Goal: Task Accomplishment & Management: Manage account settings

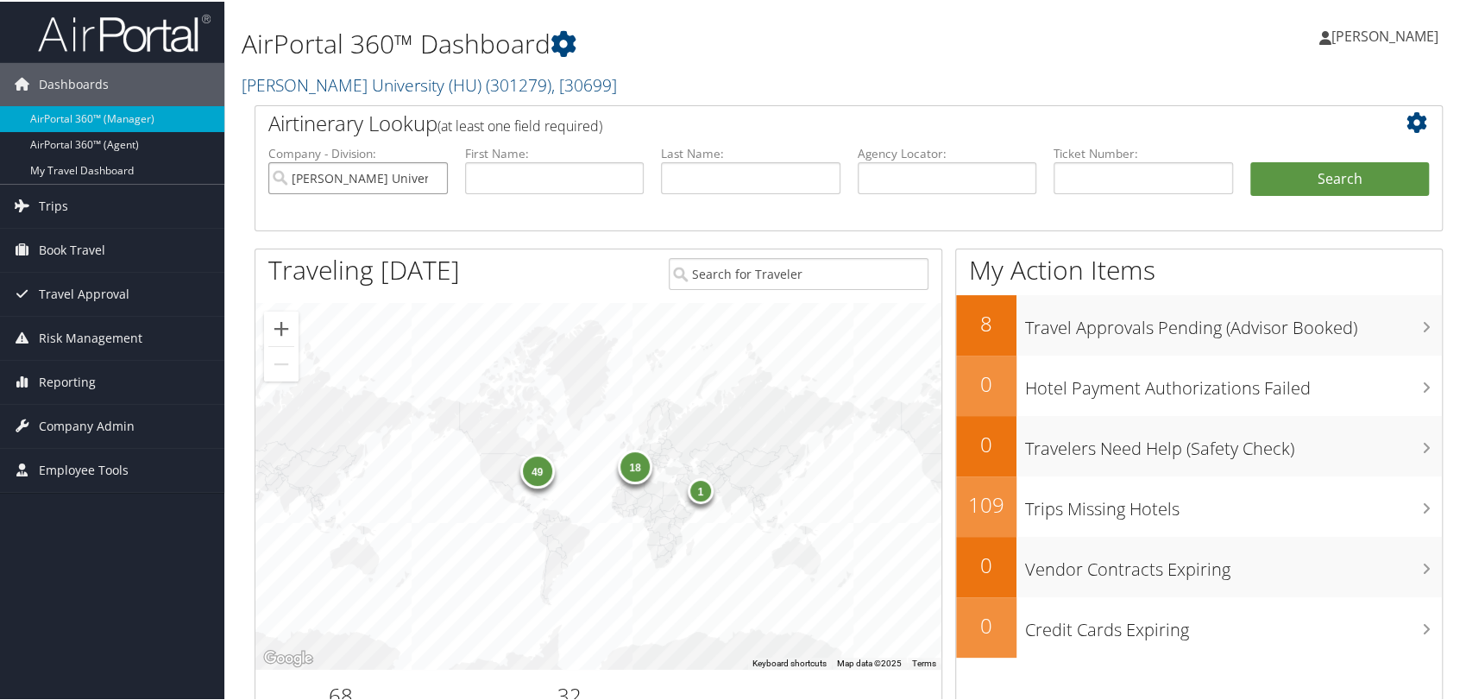
click at [431, 180] on input "[PERSON_NAME] University (HU)" at bounding box center [357, 176] width 179 height 32
click at [921, 179] on input "text" at bounding box center [947, 176] width 179 height 32
paste input "DL5GJM"
type input "DL5GJM"
click at [1250, 160] on button "Search" at bounding box center [1339, 177] width 179 height 35
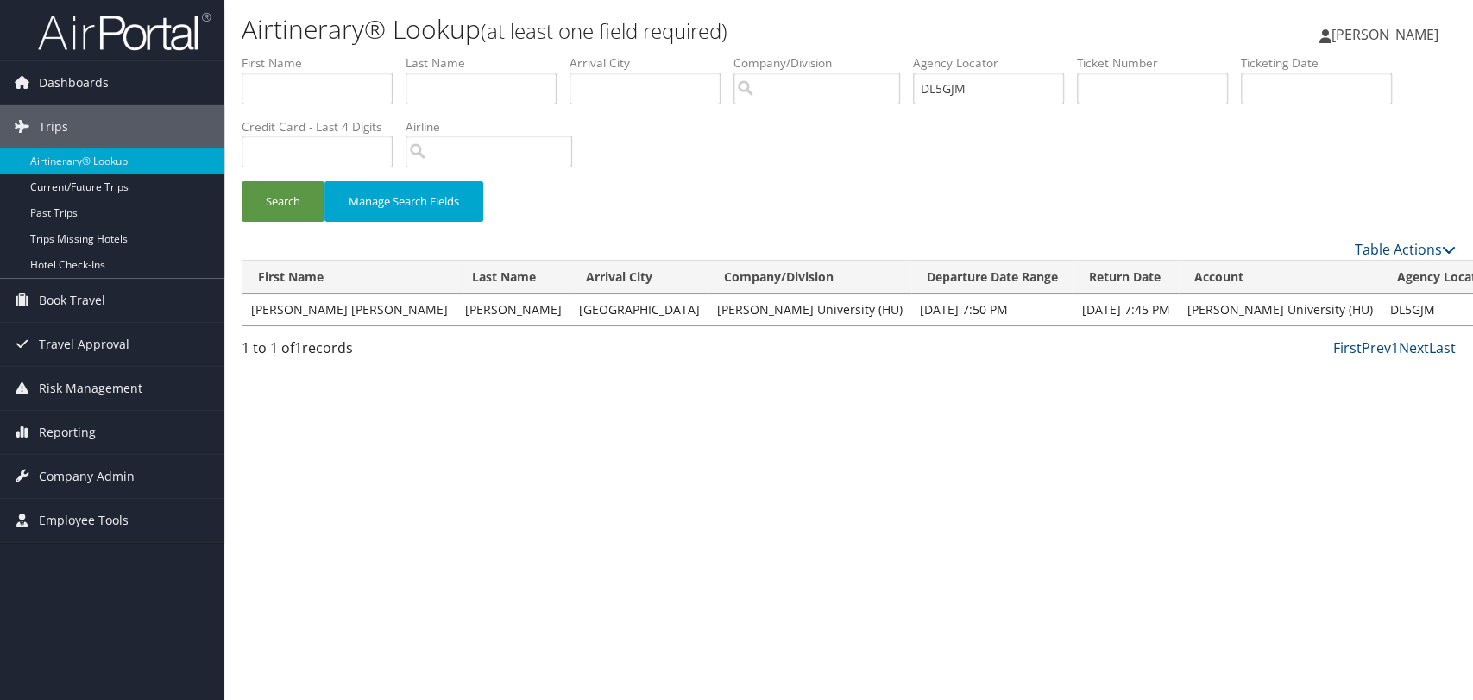
click at [90, 470] on span "Company Admin" at bounding box center [87, 476] width 96 height 43
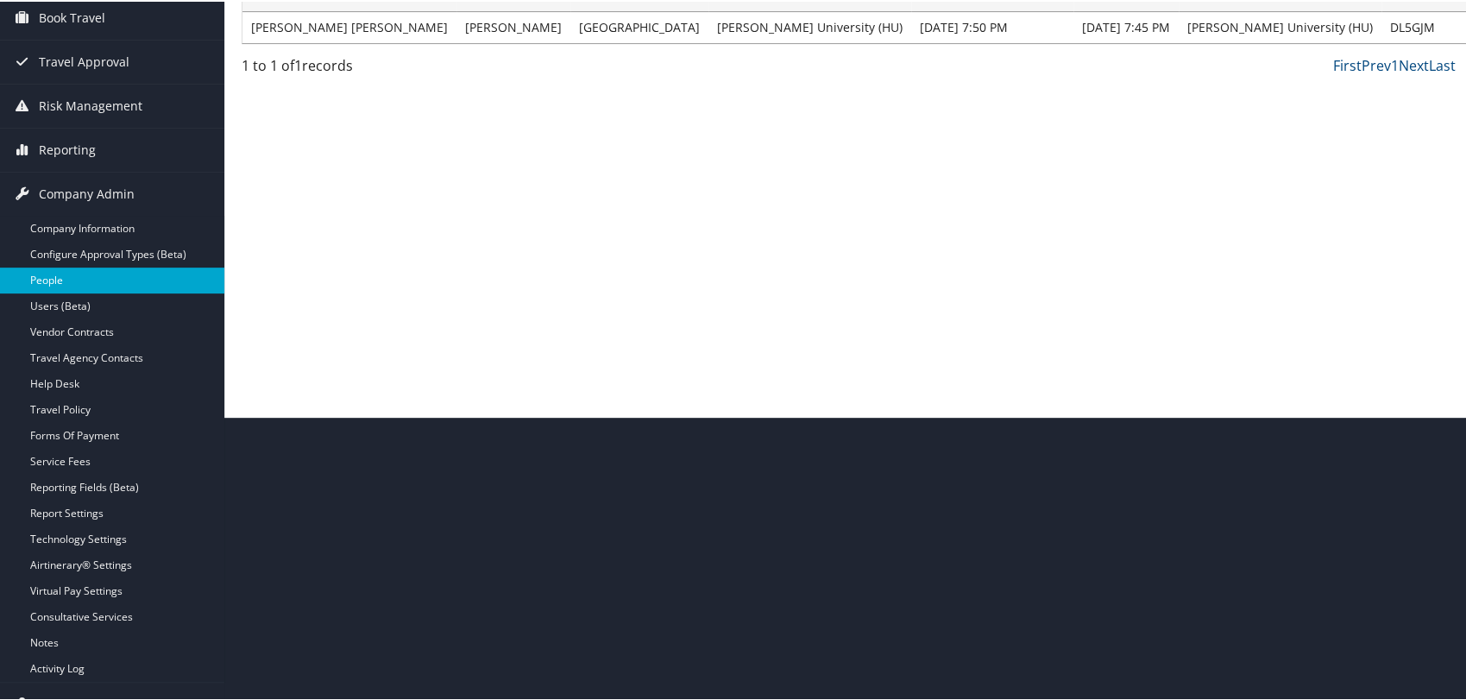
scroll to position [287, 0]
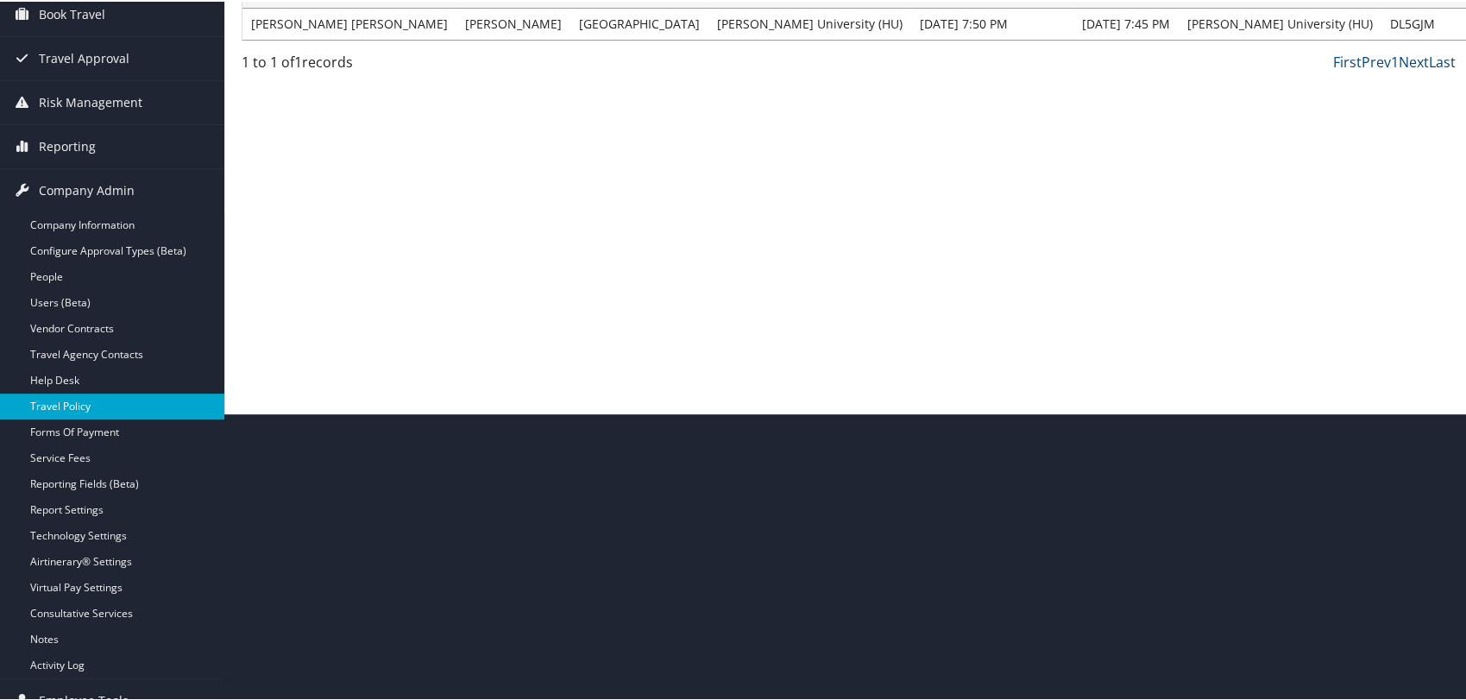
click at [72, 400] on link "Travel Policy" at bounding box center [112, 405] width 224 height 26
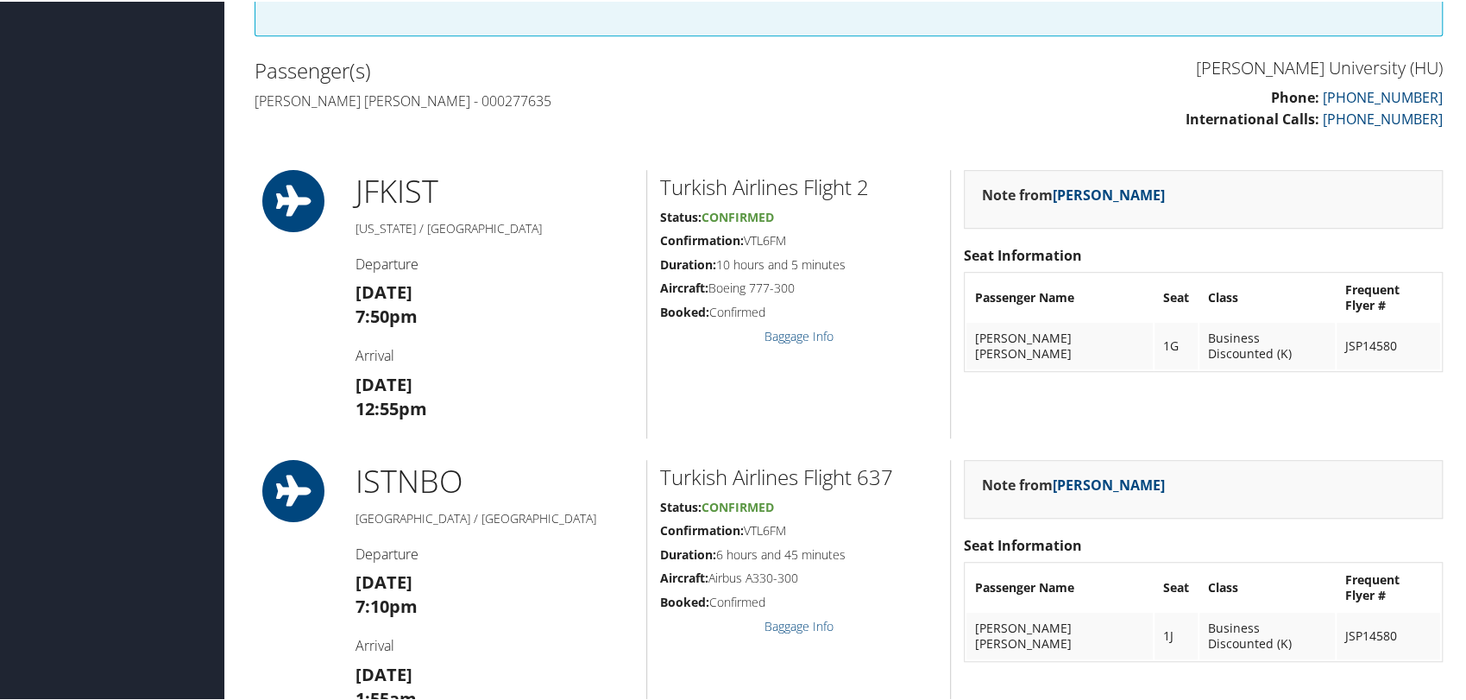
scroll to position [575, 0]
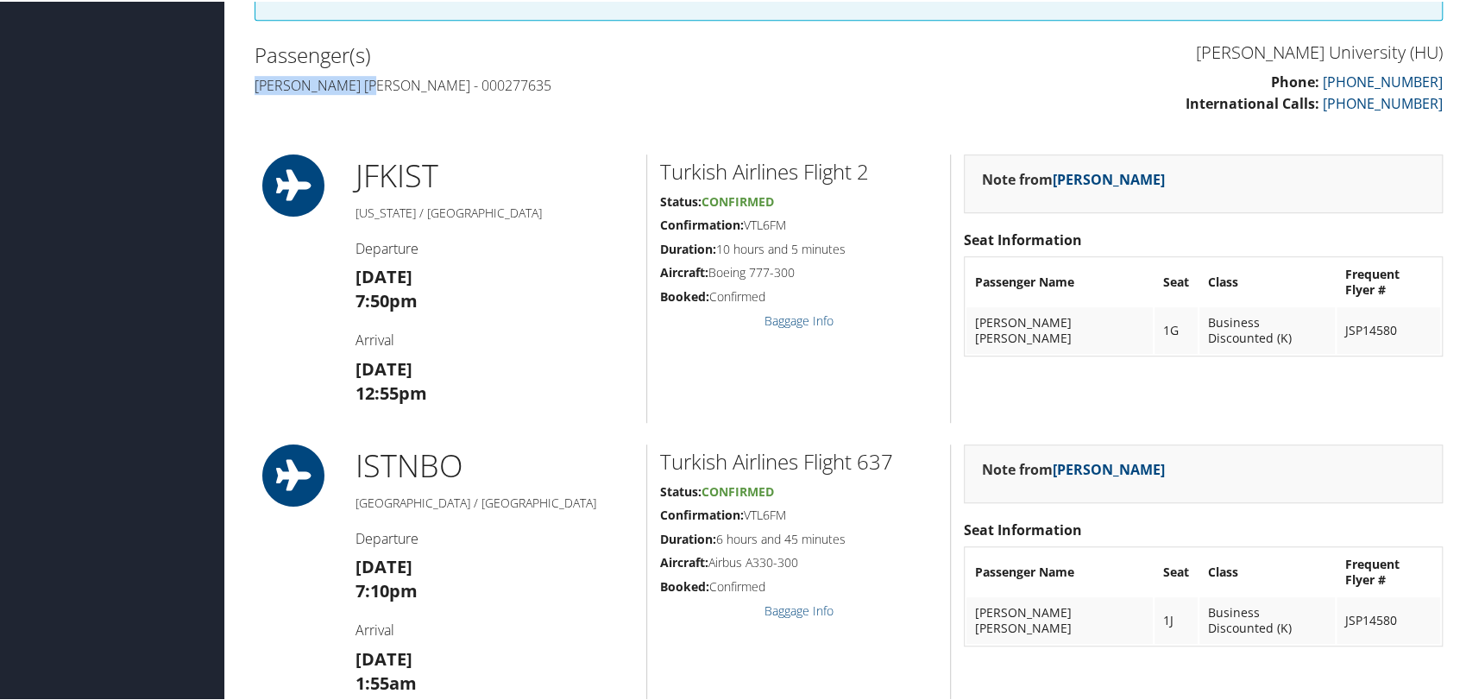
drag, startPoint x: 253, startPoint y: 102, endPoint x: 376, endPoint y: 104, distance: 123.4
click at [376, 101] on div "Passenger(s) Olga helena Joos - 000277635" at bounding box center [545, 68] width 607 height 65
copy h4 "Olga helena Joos"
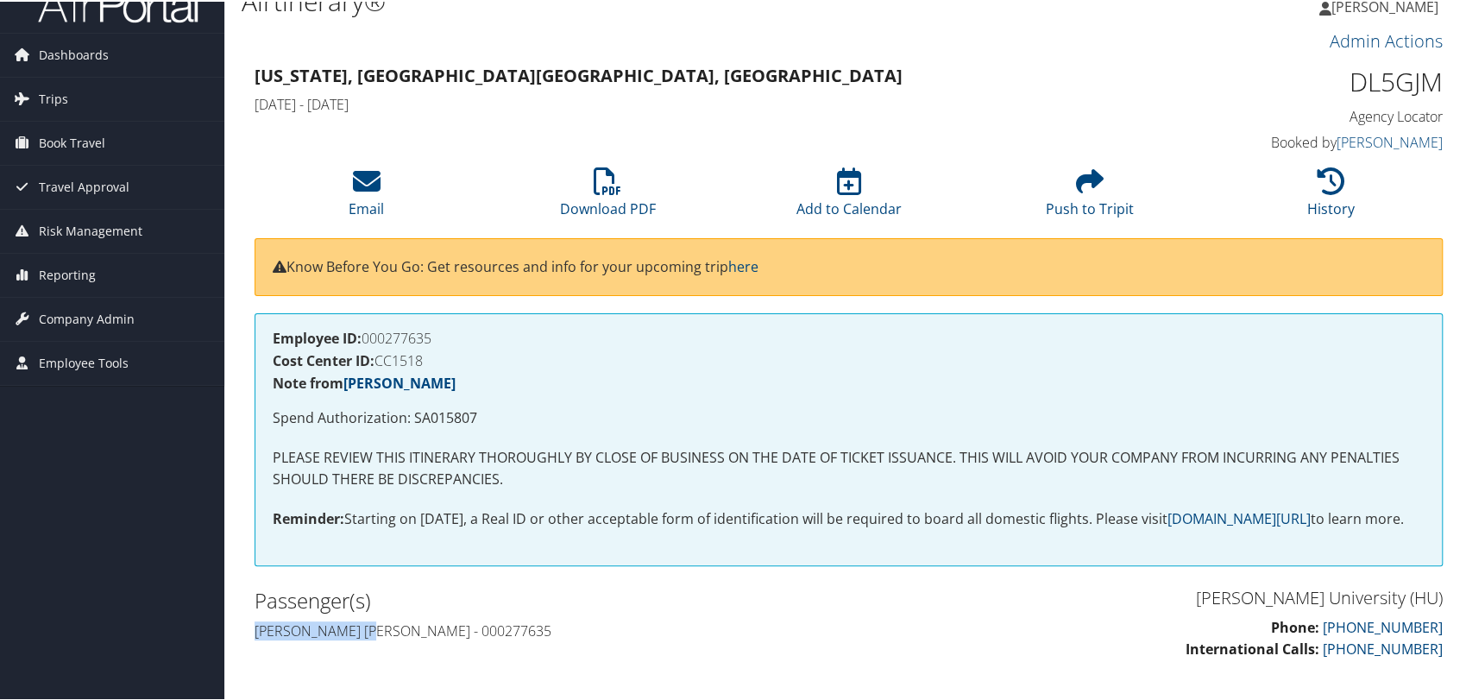
scroll to position [0, 0]
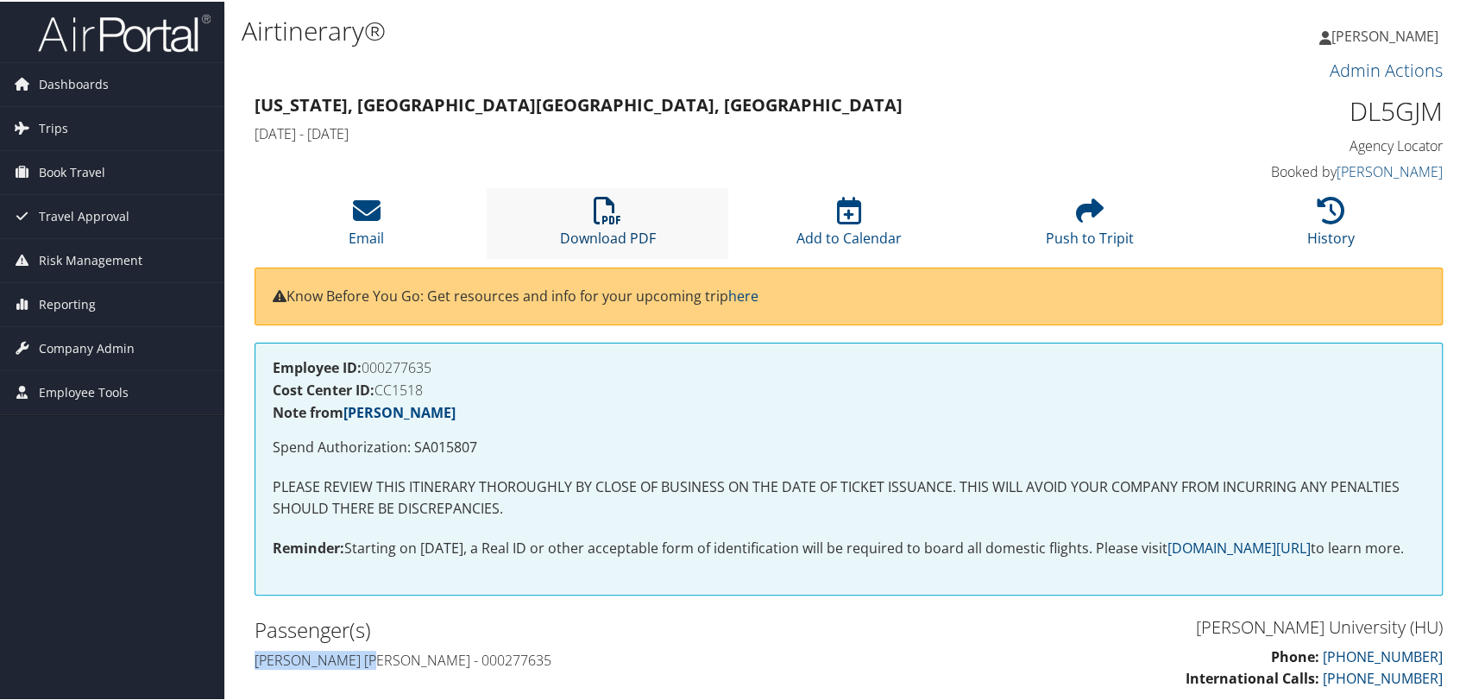
click at [606, 220] on icon at bounding box center [608, 209] width 28 height 28
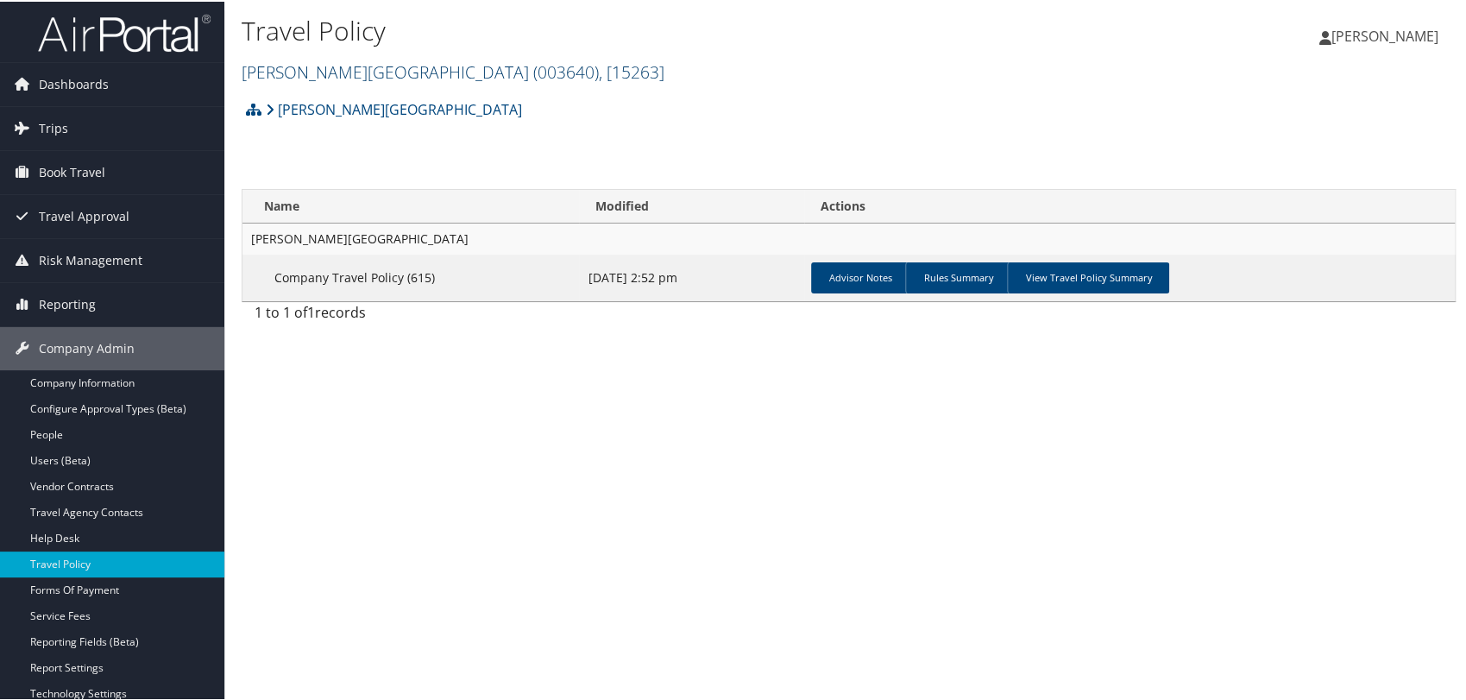
click at [333, 72] on link "[PERSON_NAME][GEOGRAPHIC_DATA] ( 003640 ) , [ 15263 ]" at bounding box center [453, 70] width 423 height 23
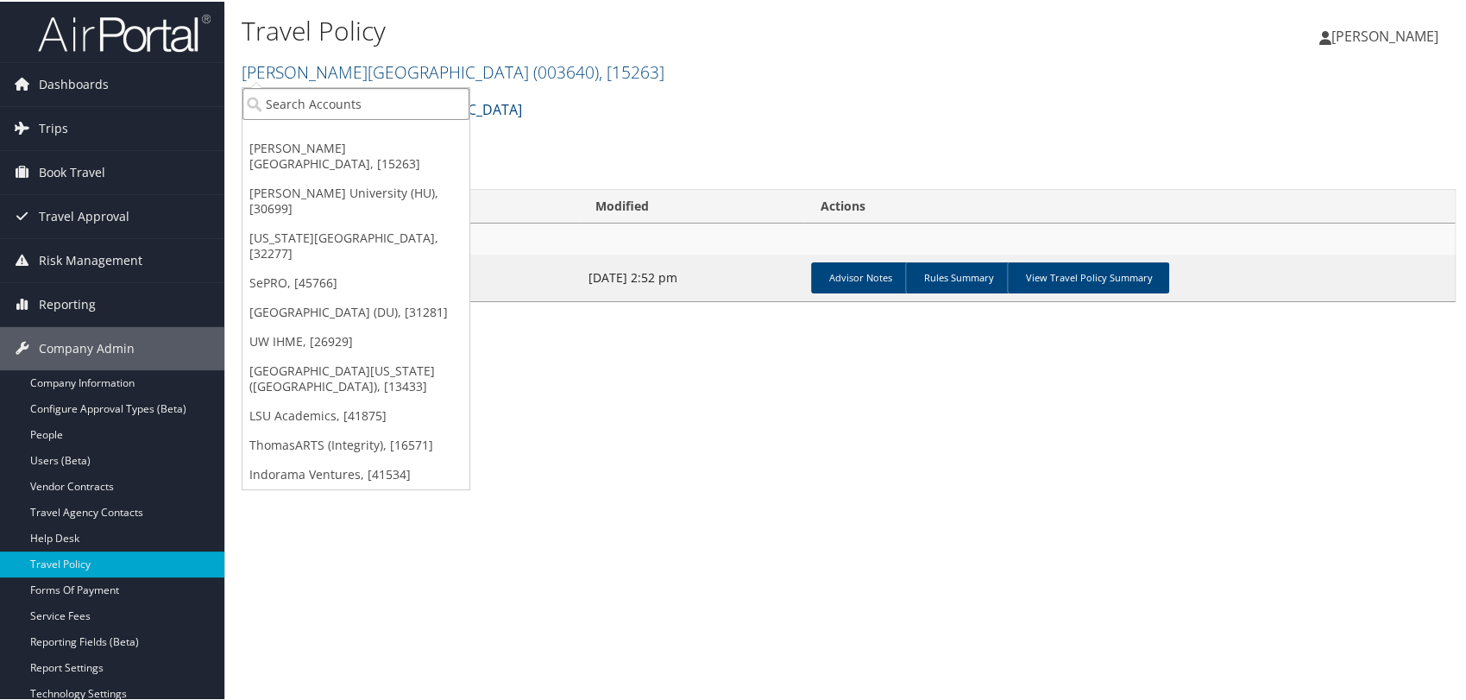
click at [337, 108] on input "search" at bounding box center [355, 102] width 227 height 32
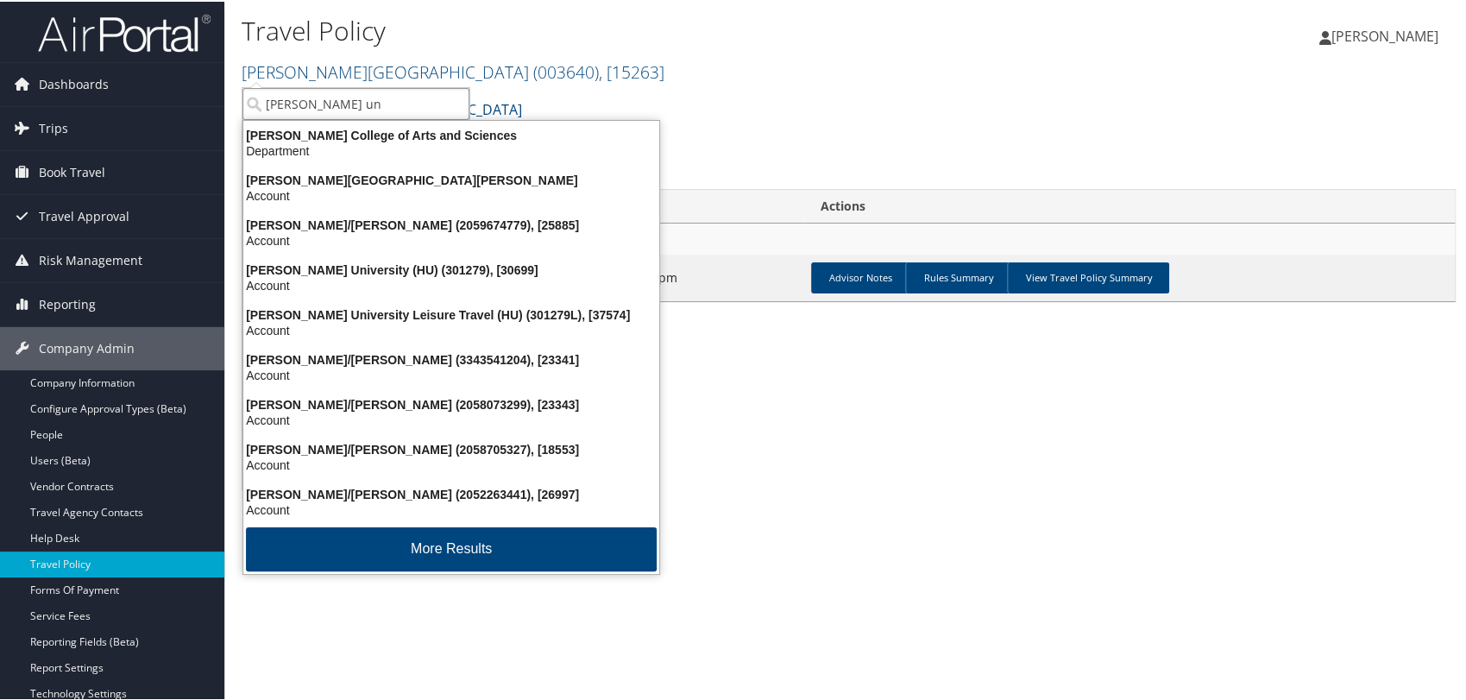
type input "howard uni"
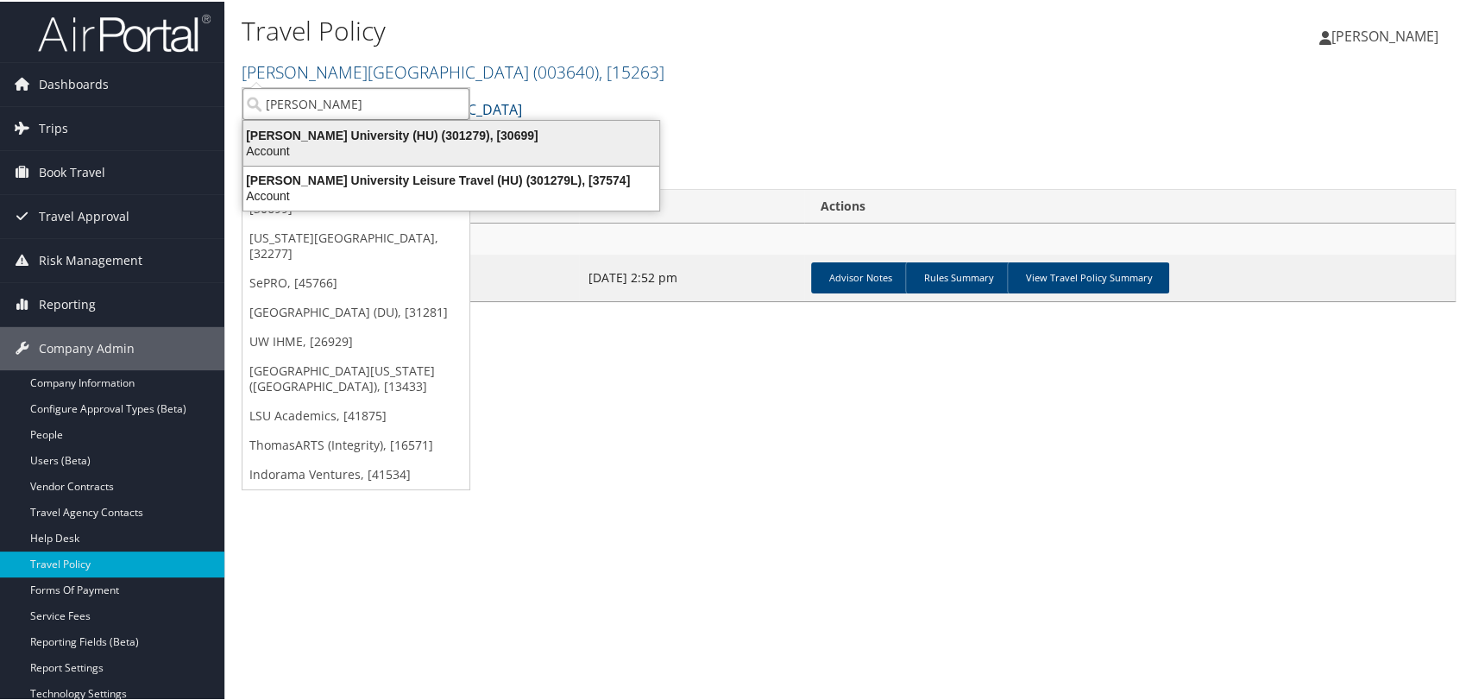
click at [336, 137] on div "Howard University (HU) (301279), [30699]" at bounding box center [451, 134] width 437 height 16
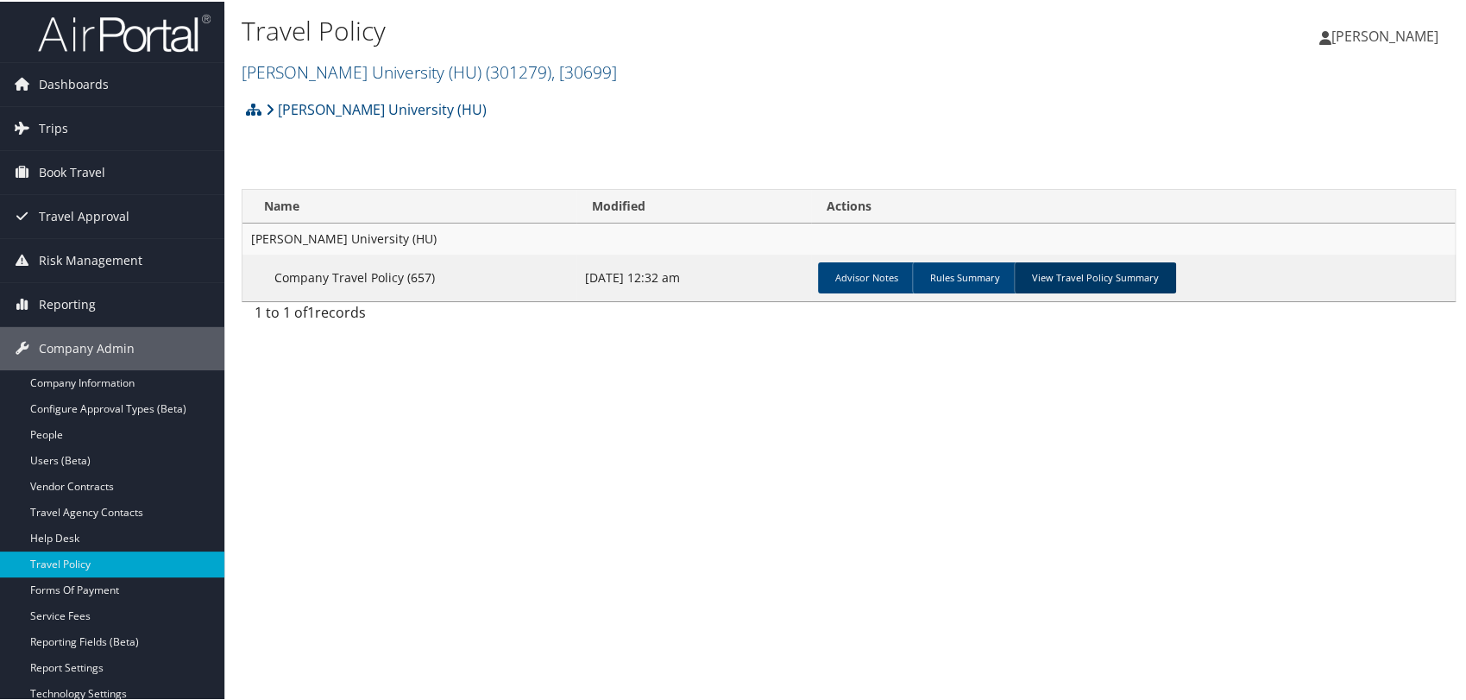
click at [1061, 280] on link "View Travel Policy Summary" at bounding box center [1095, 276] width 162 height 31
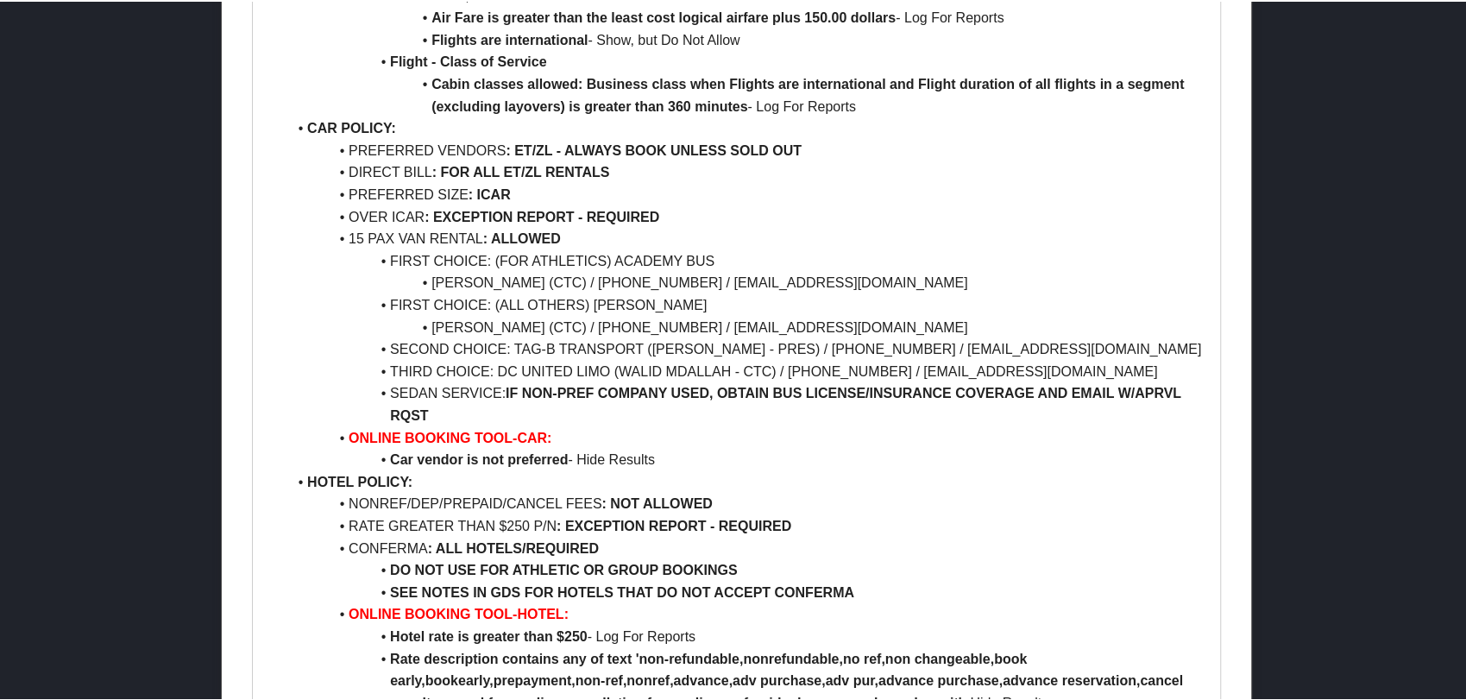
scroll to position [1438, 0]
